Goal: Browse casually

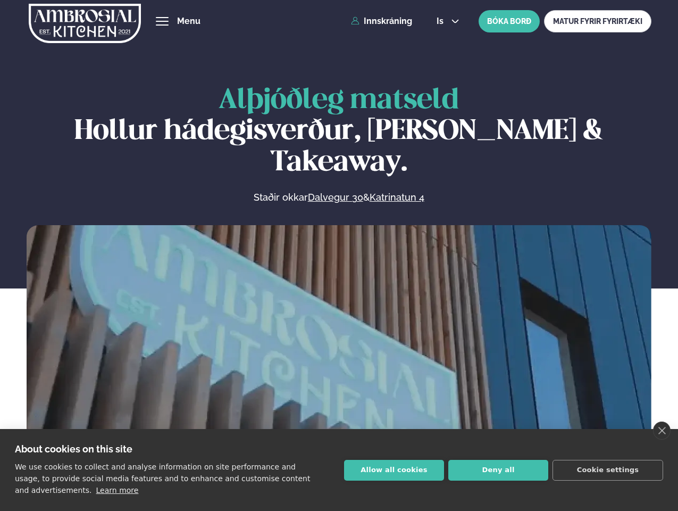
click at [662, 430] on link "close" at bounding box center [662, 430] width 18 height 18
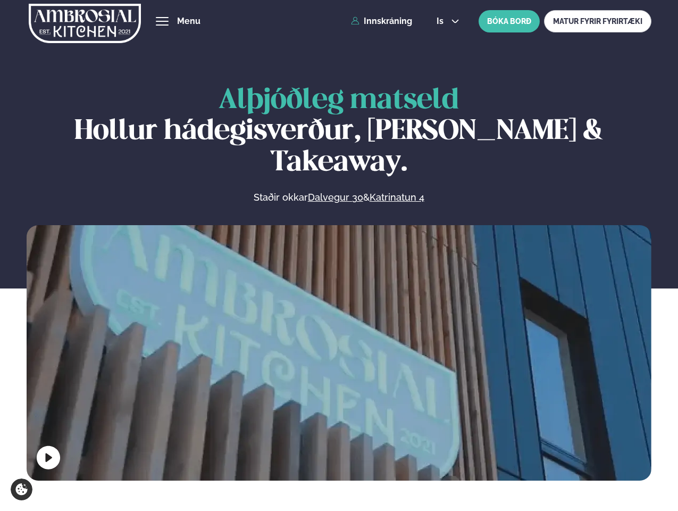
click at [162, 21] on span "hamburger" at bounding box center [162, 21] width 10 height 10
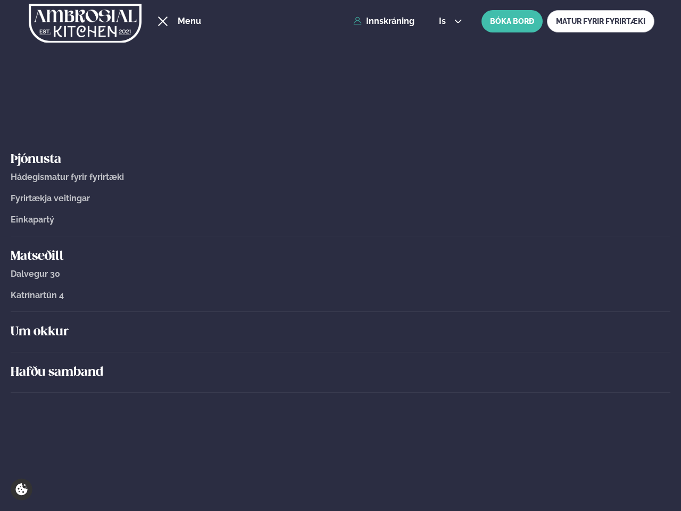
click at [447, 21] on span "is" at bounding box center [444, 21] width 10 height 9
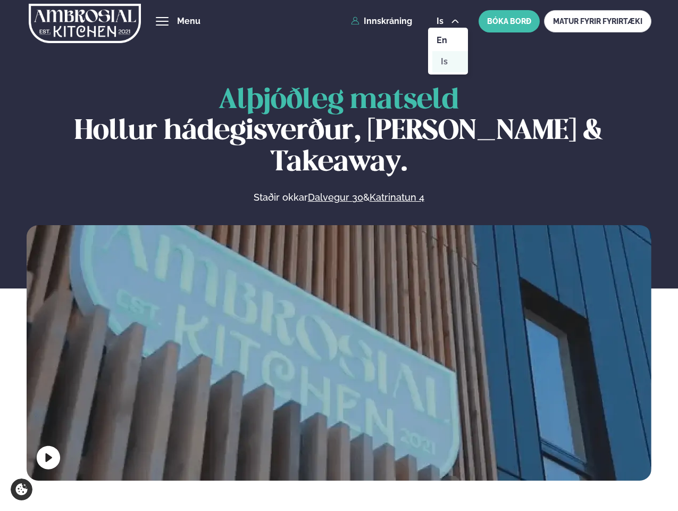
click at [339, 350] on video at bounding box center [339, 381] width 625 height 312
